Goal: Information Seeking & Learning: Find specific fact

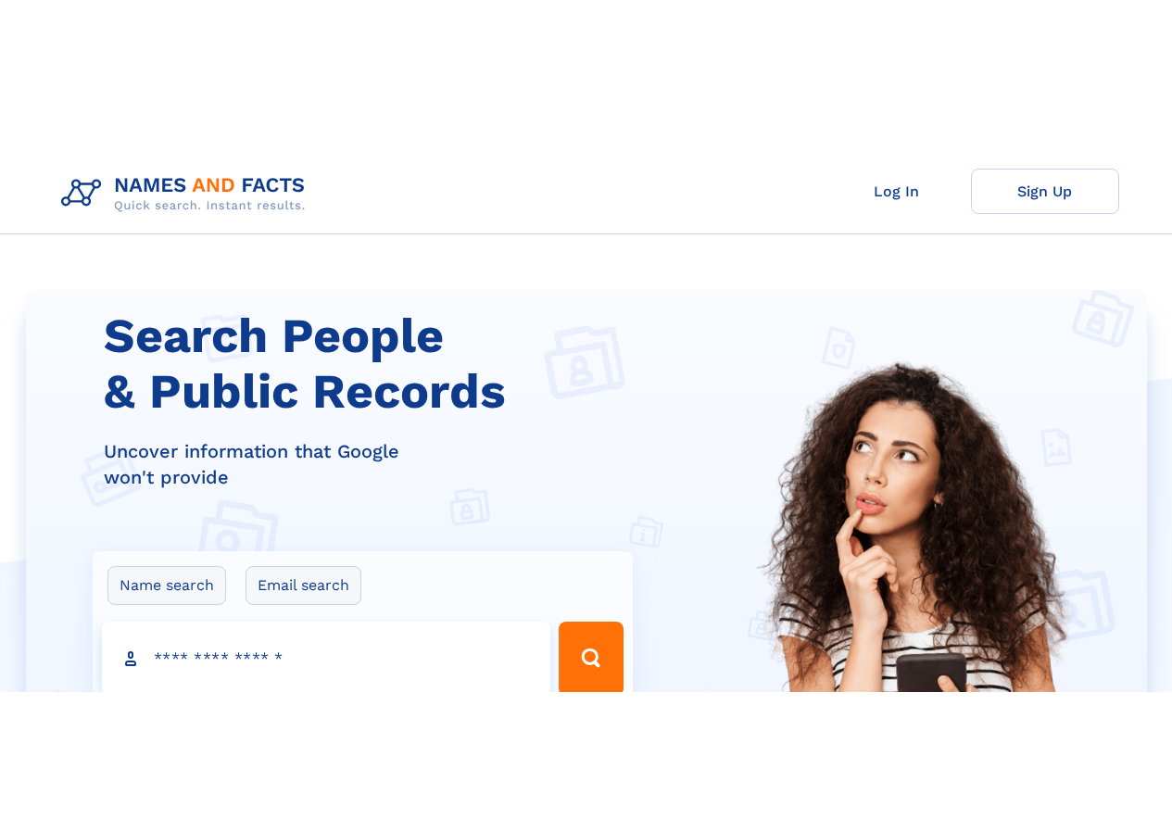
scroll to position [4, 0]
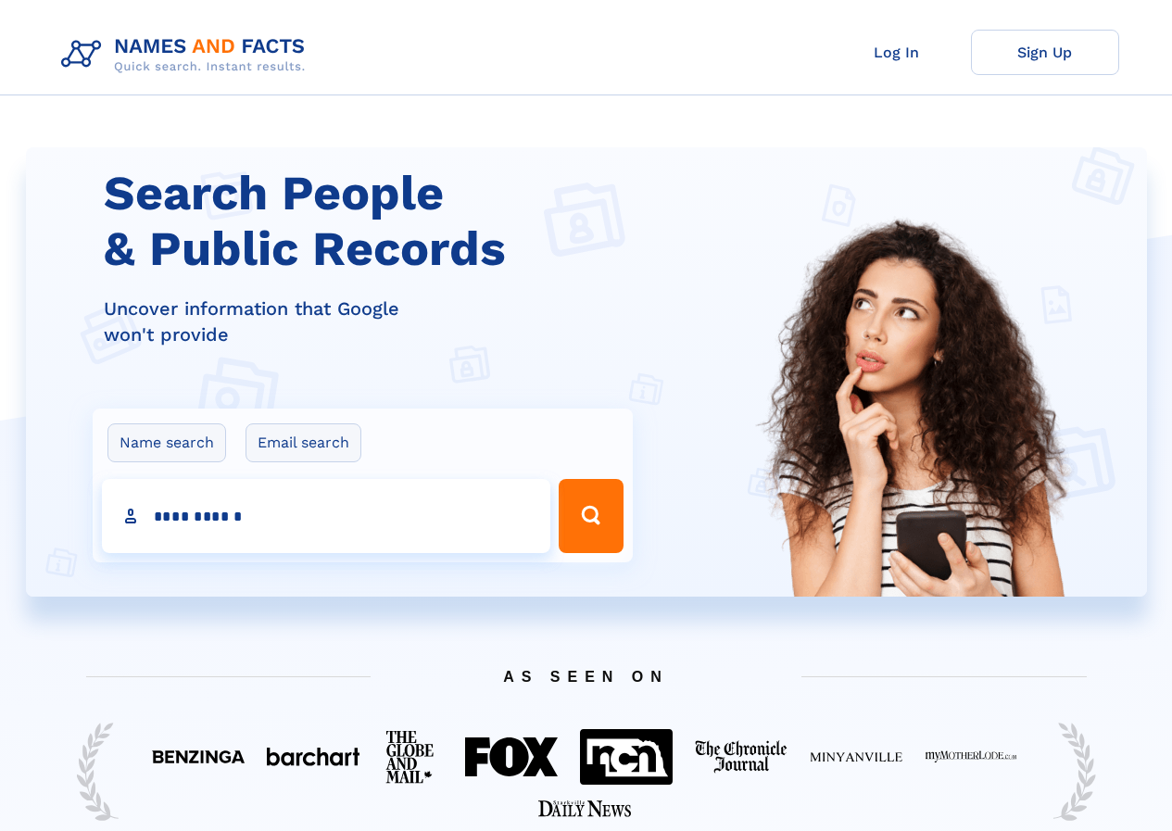
type input "**********"
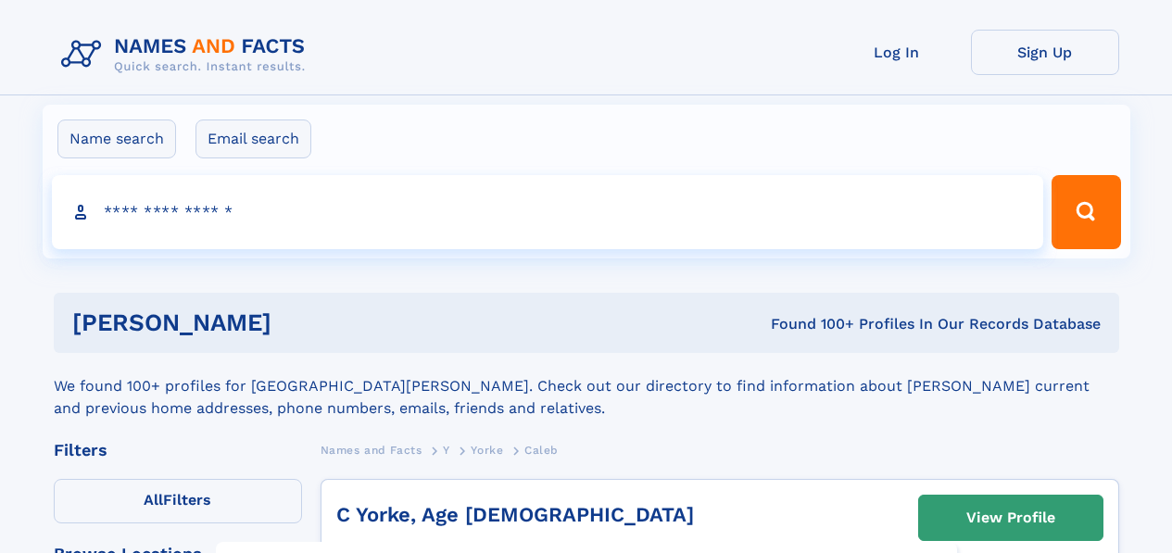
click input "**" at bounding box center [0, 0] width 0 height 0
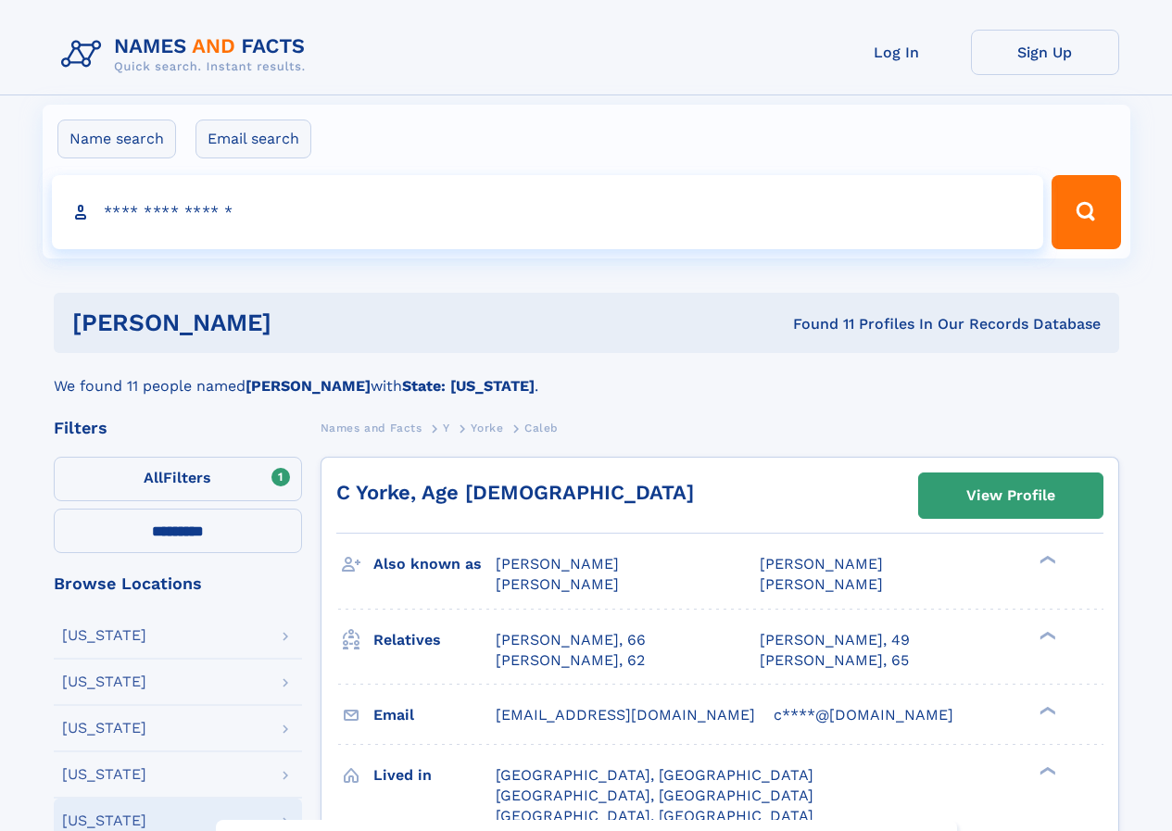
select select "**"
